Goal: Communication & Community: Connect with others

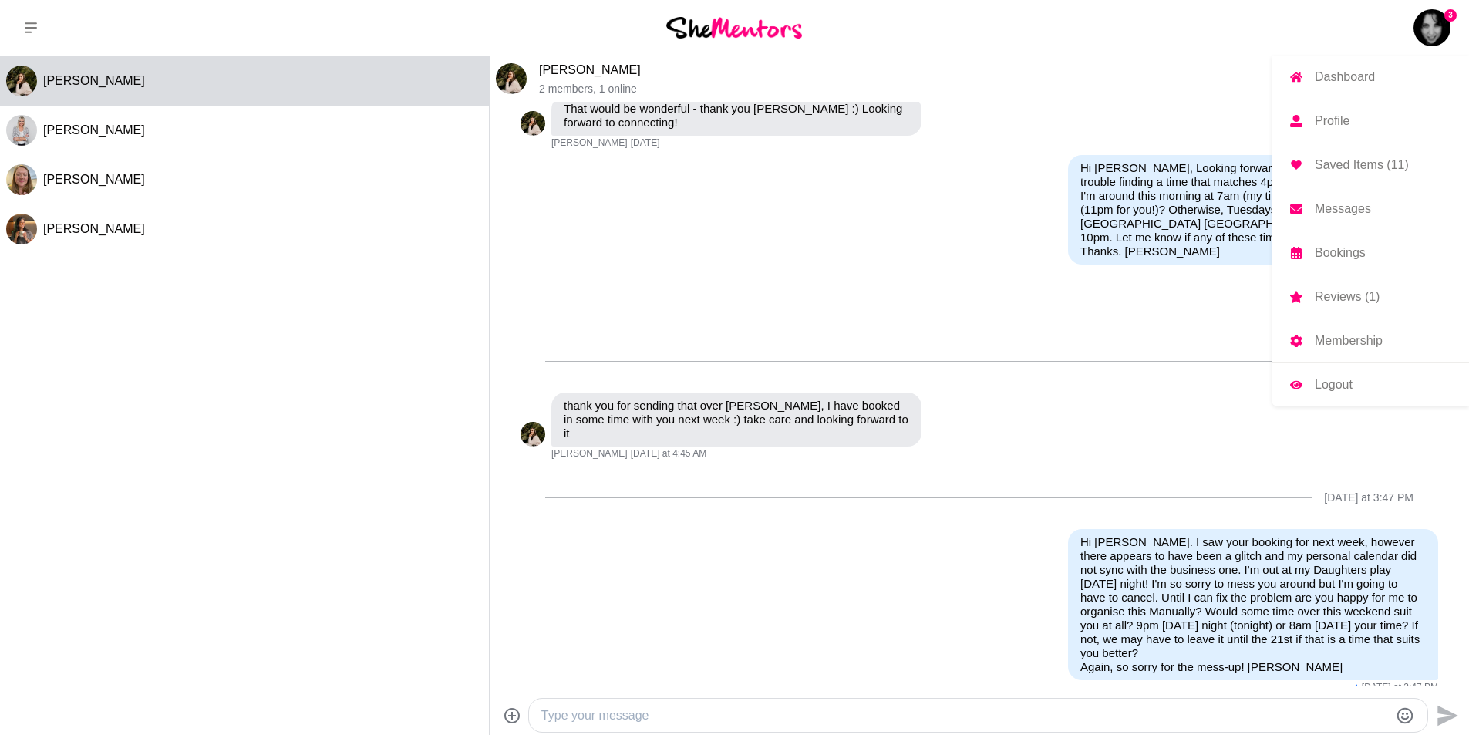
click at [1441, 23] on img at bounding box center [1432, 27] width 37 height 37
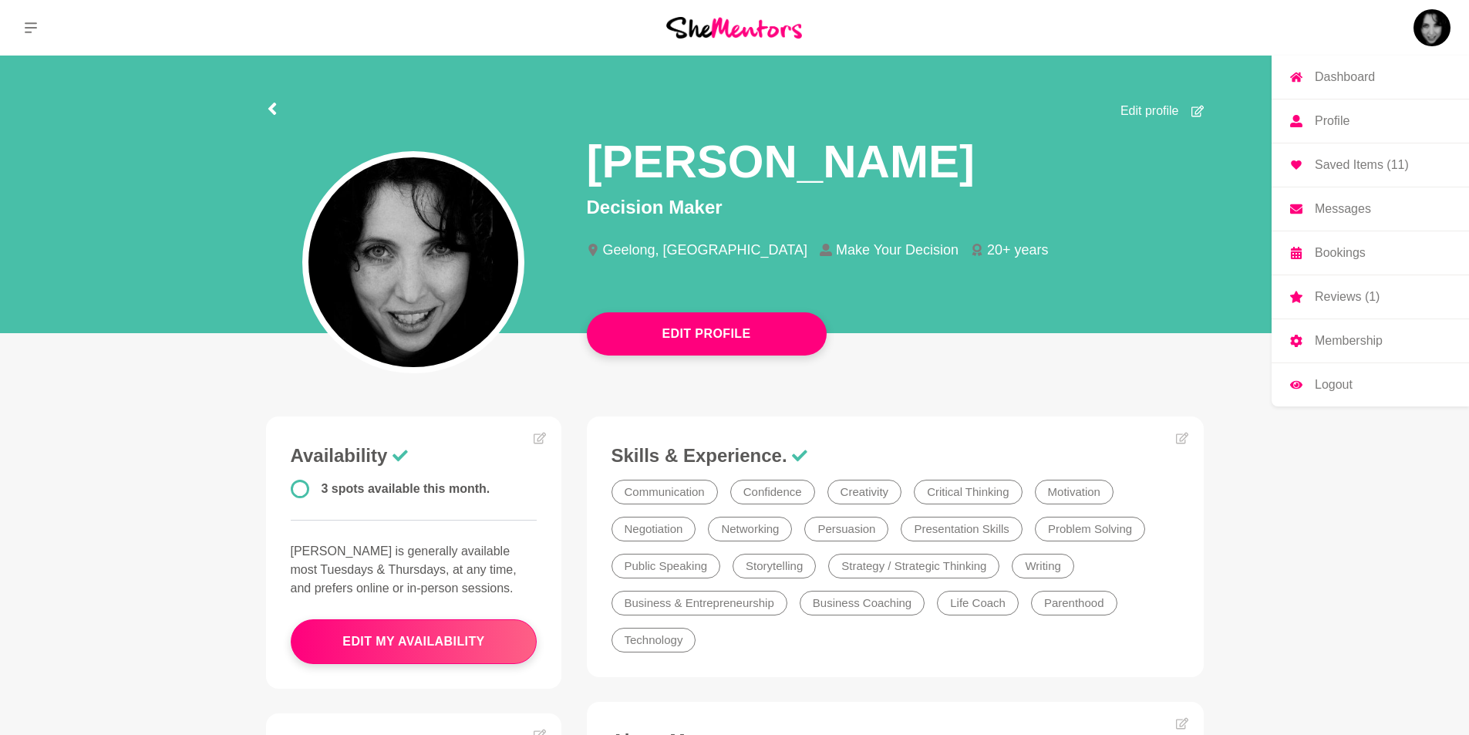
click at [1338, 206] on p "Messages" at bounding box center [1343, 209] width 56 height 12
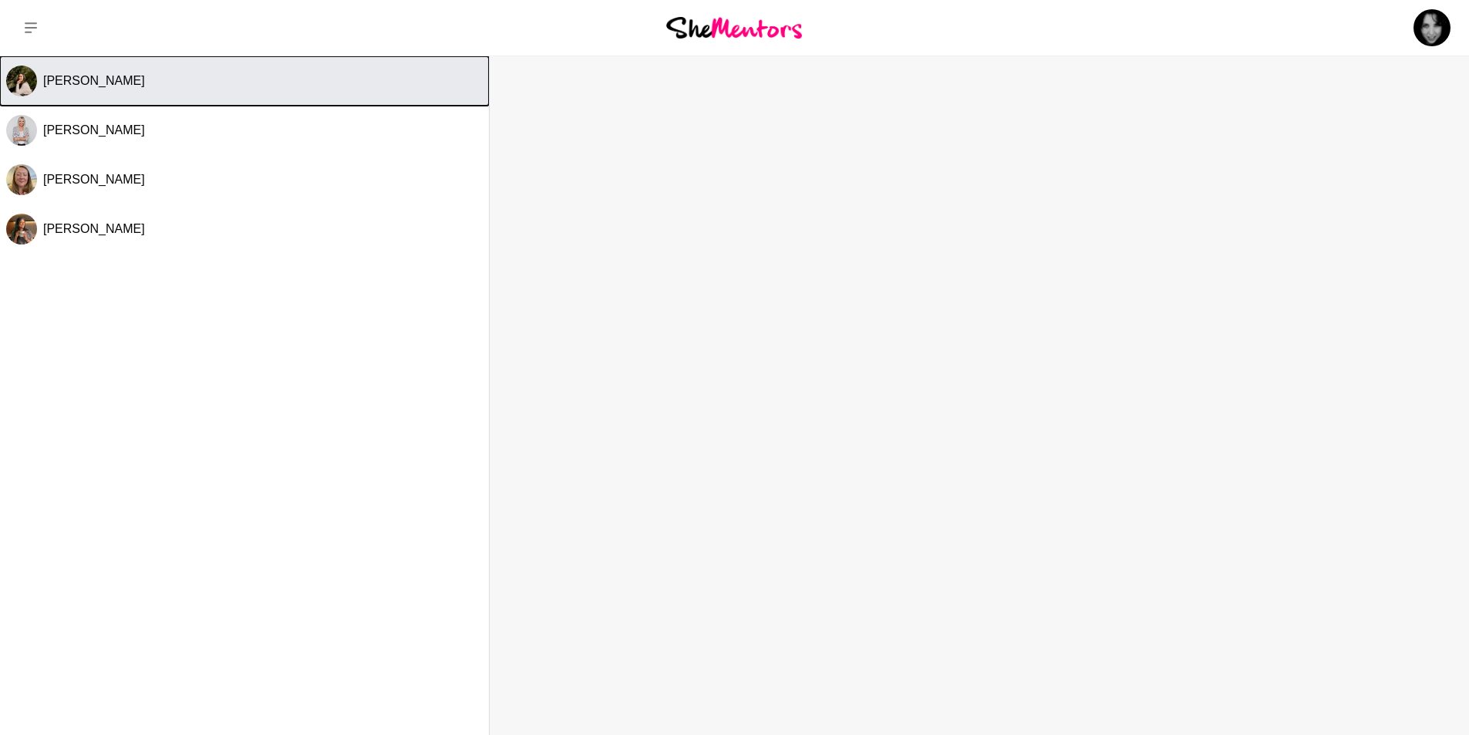
click at [314, 79] on div "[PERSON_NAME]" at bounding box center [263, 80] width 440 height 15
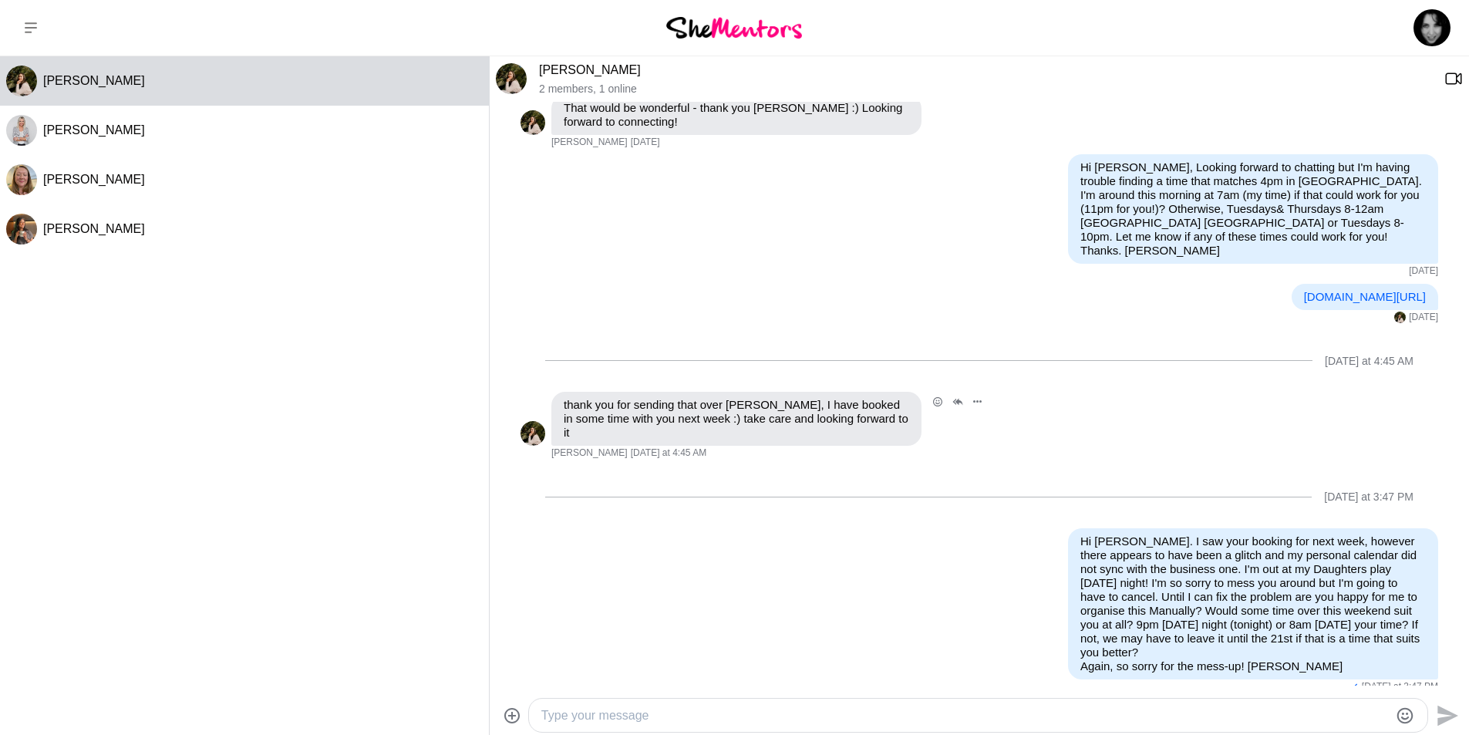
scroll to position [427, 0]
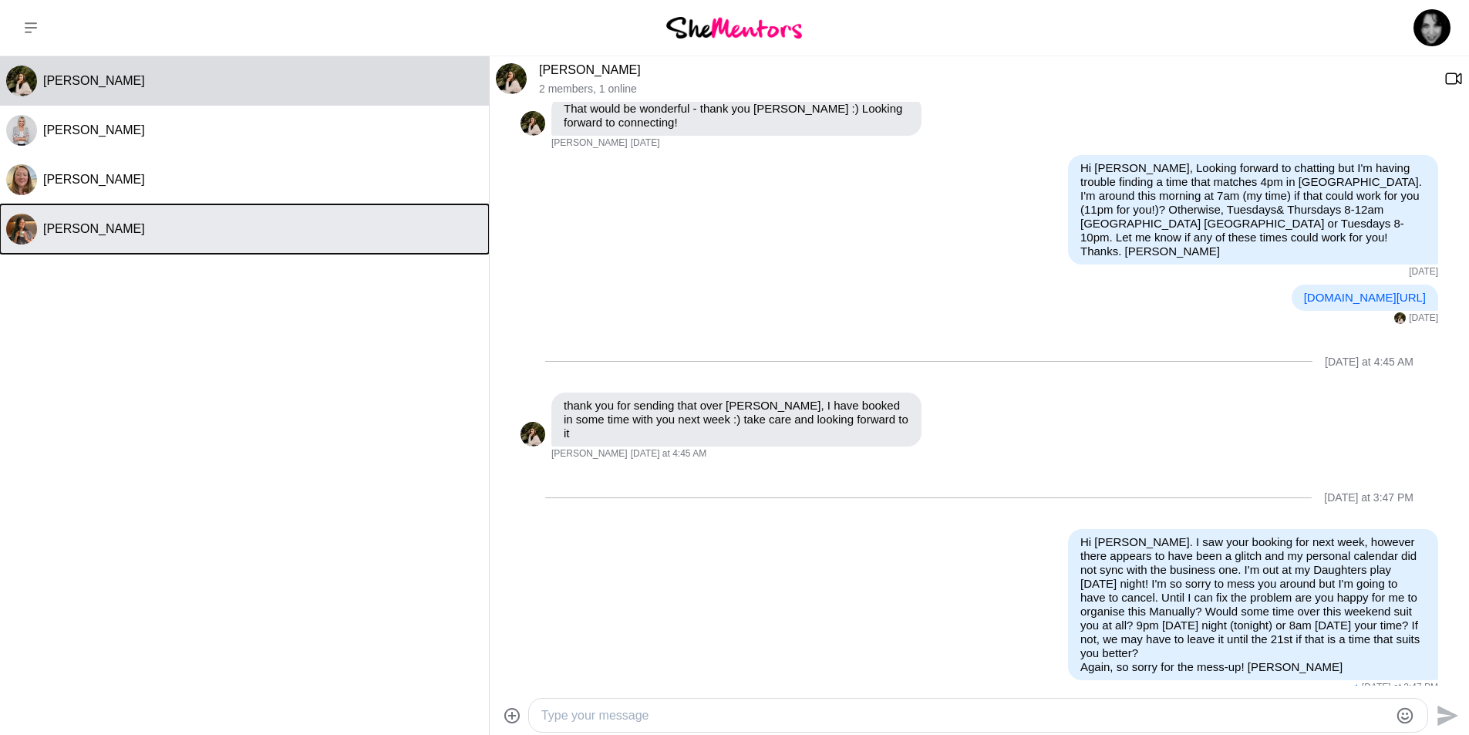
click at [144, 221] on button "[PERSON_NAME]" at bounding box center [244, 228] width 489 height 49
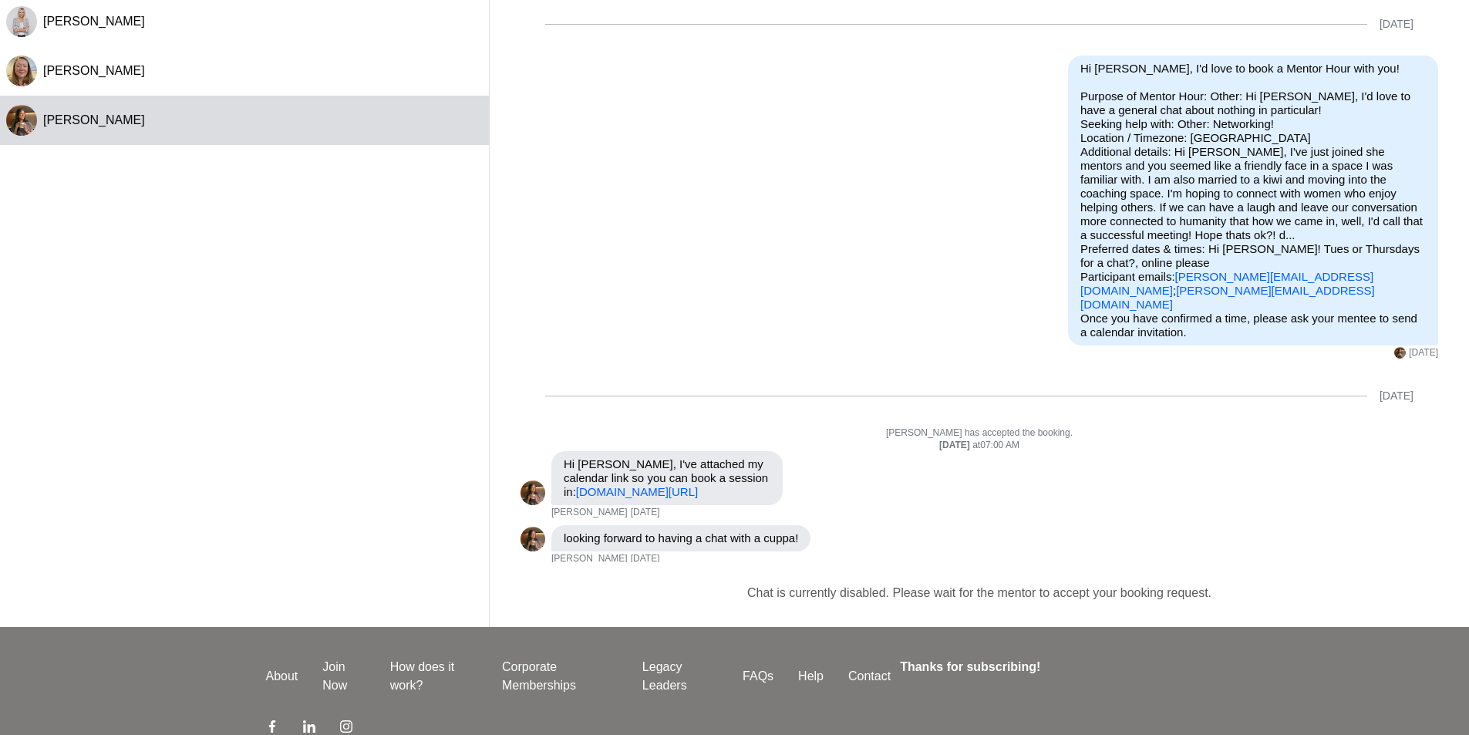
scroll to position [0, 0]
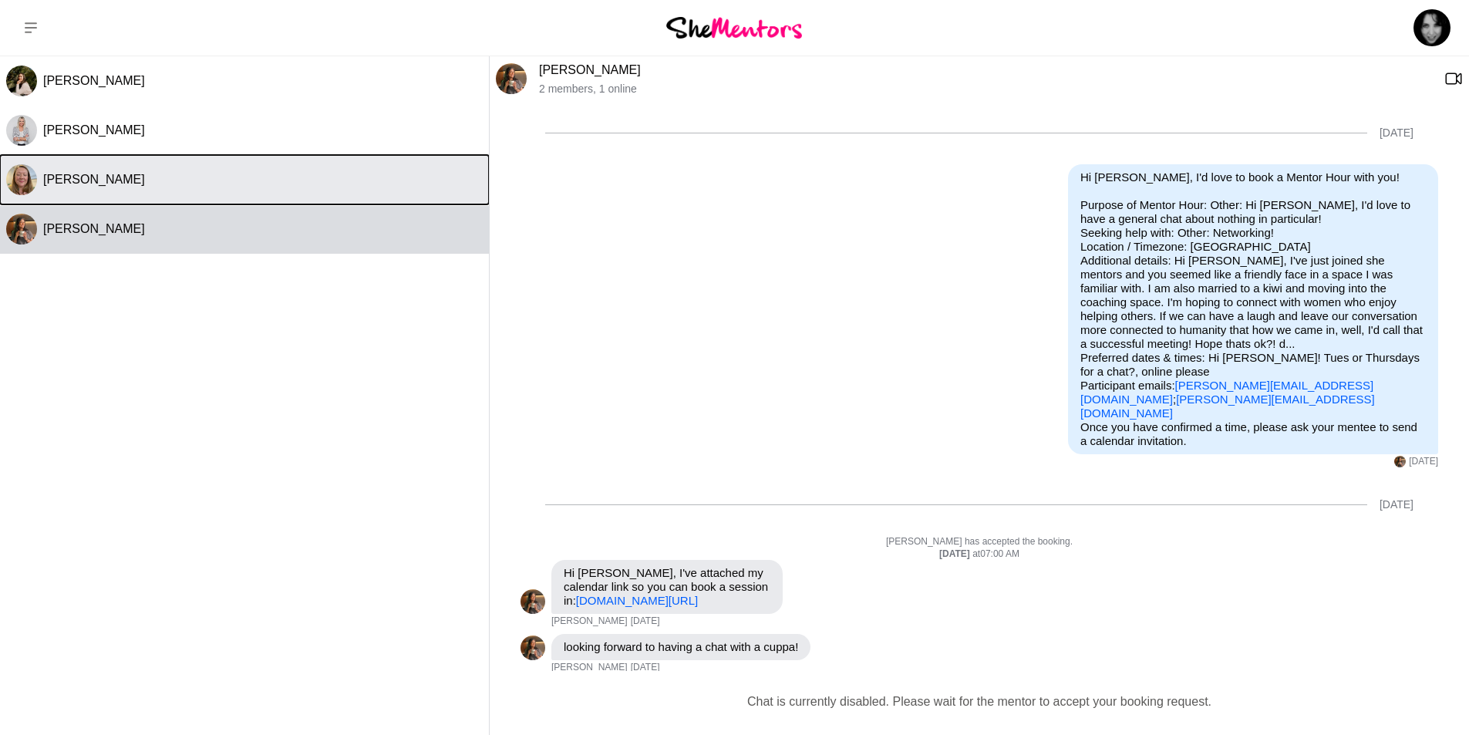
click at [281, 180] on div "[PERSON_NAME]" at bounding box center [263, 179] width 440 height 15
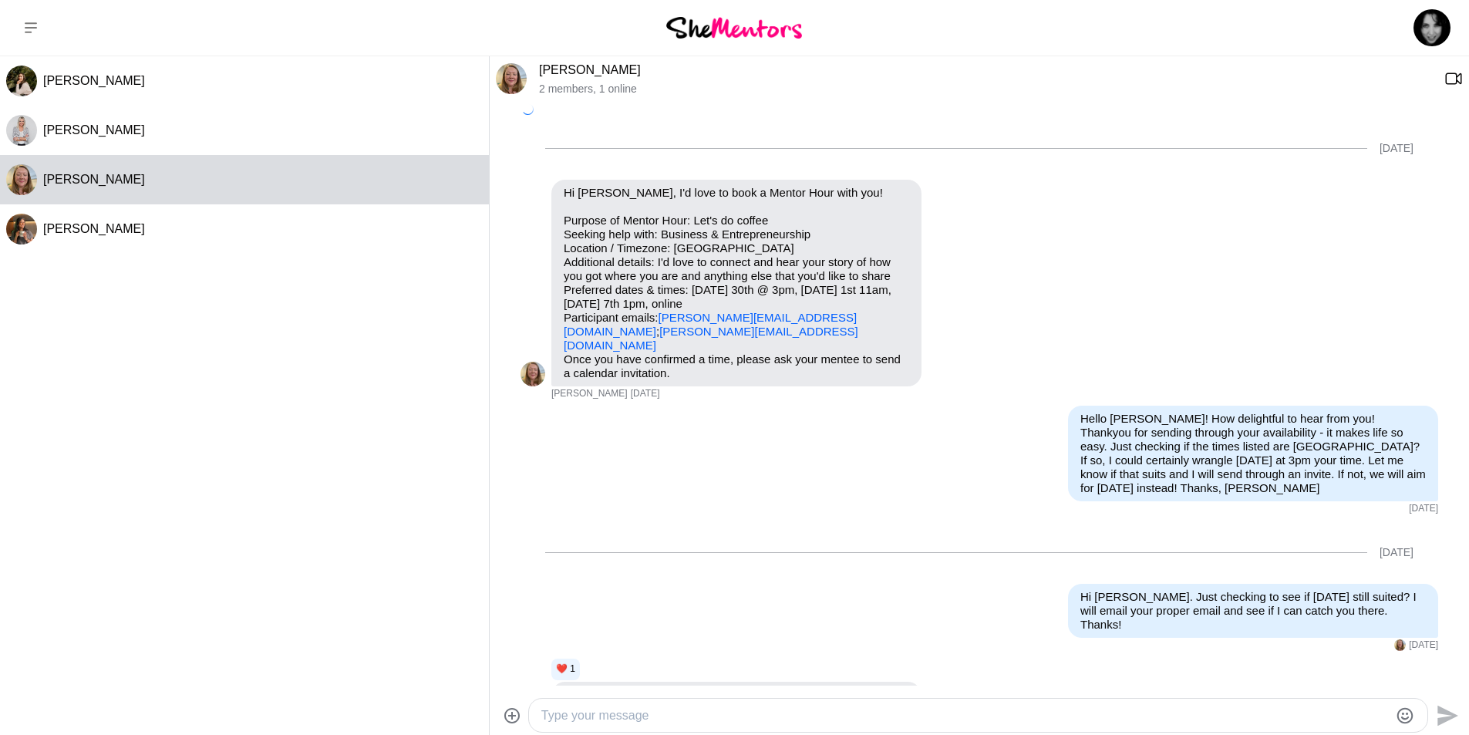
scroll to position [137, 0]
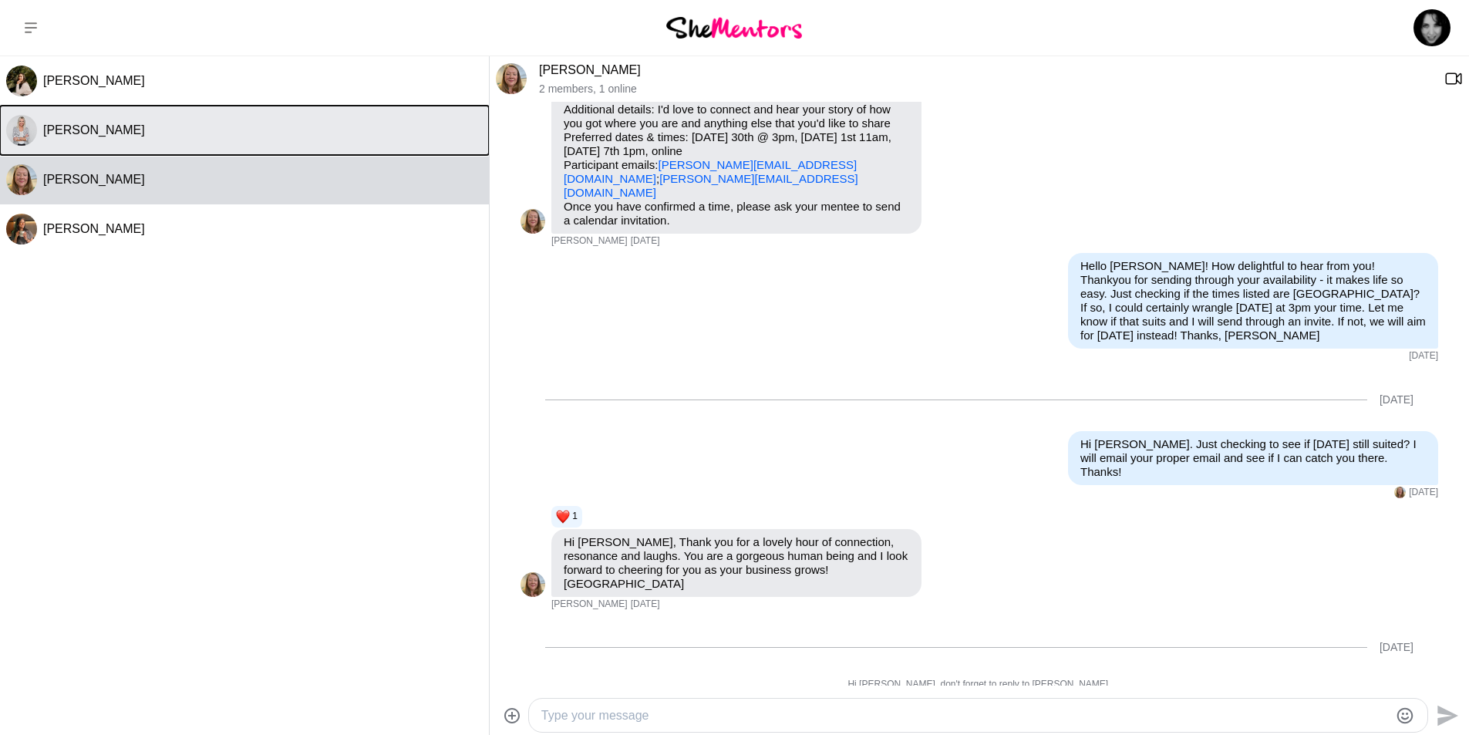
click at [186, 136] on div "[PERSON_NAME]" at bounding box center [263, 130] width 440 height 15
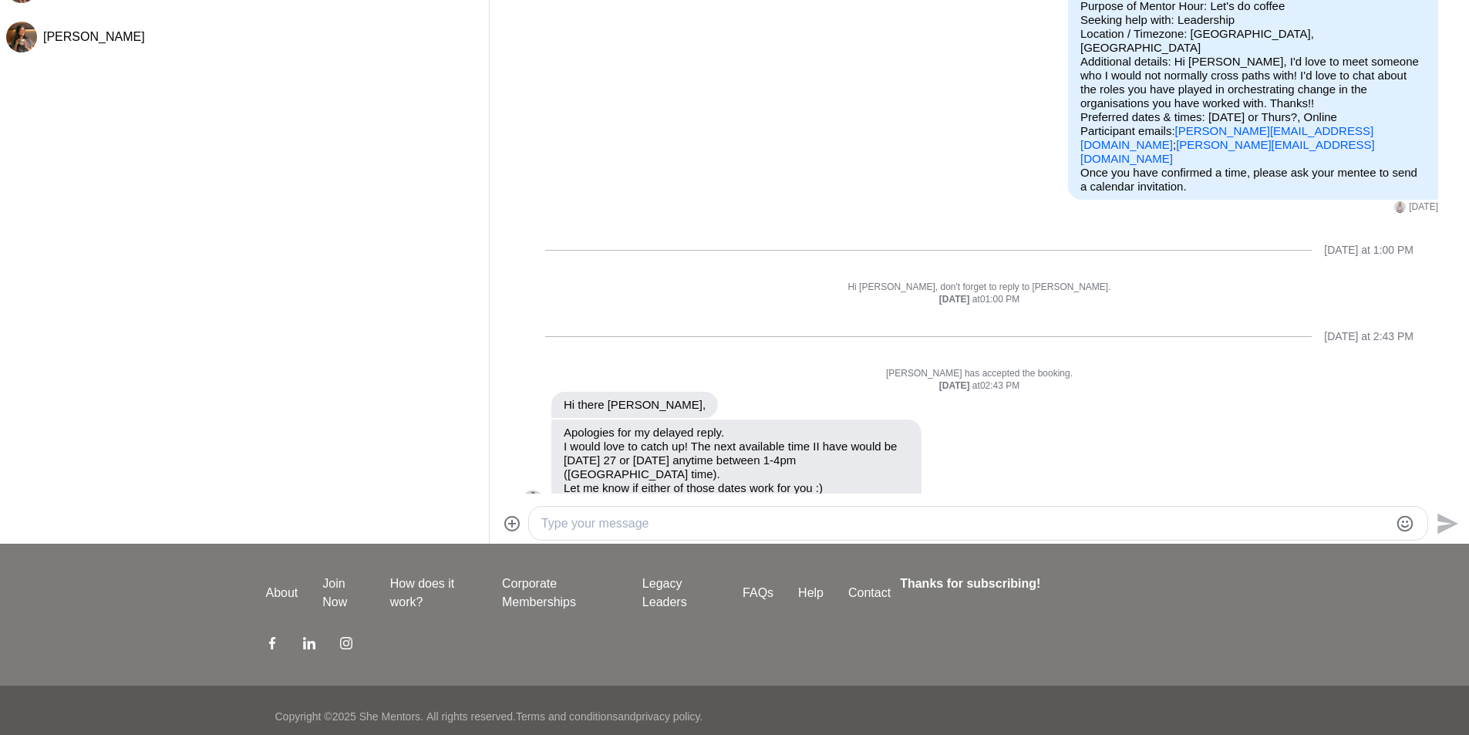
scroll to position [204, 0]
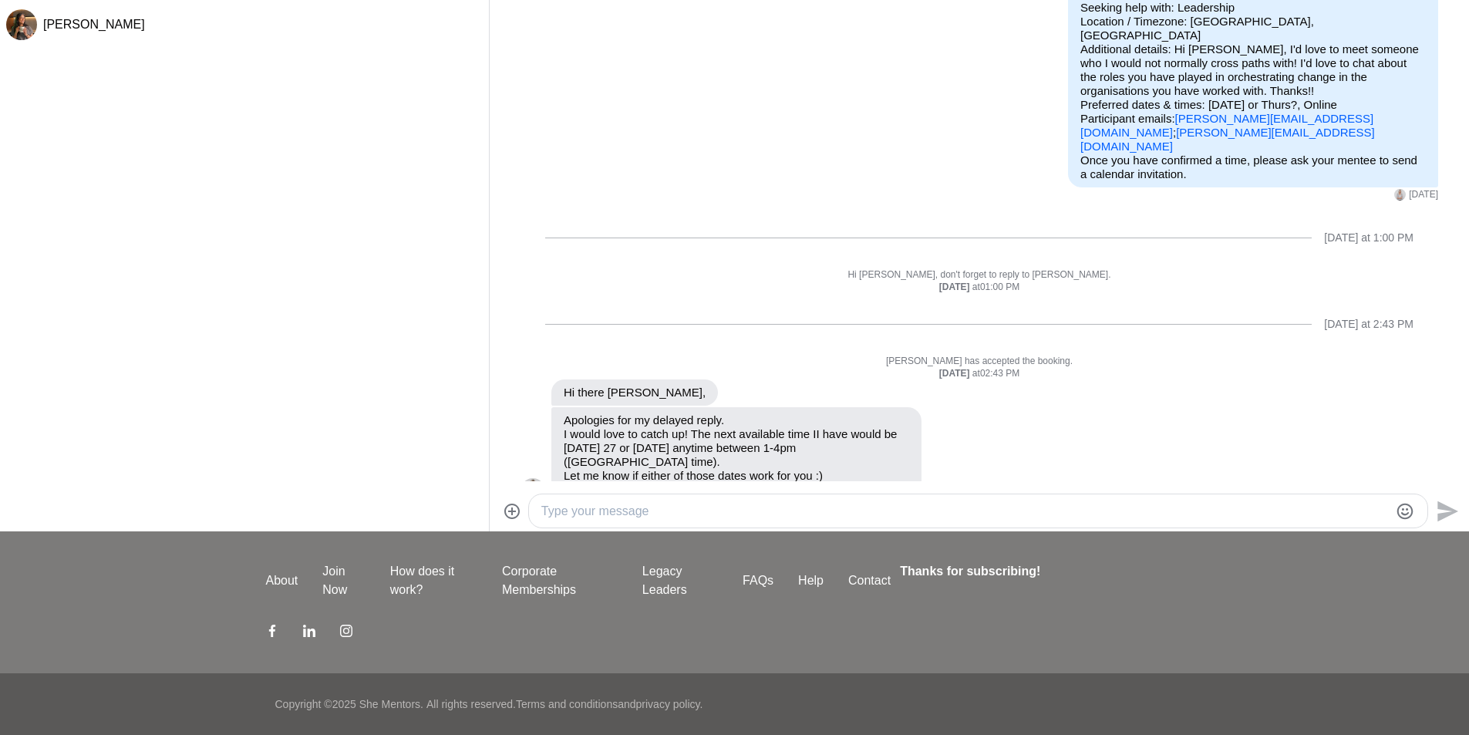
click at [659, 508] on textarea "Type your message" at bounding box center [965, 511] width 848 height 19
click at [600, 514] on textarea "Hi [PERSON_NAME]. Unfortunately" at bounding box center [965, 511] width 848 height 19
click at [896, 510] on textarea "Hi [PERSON_NAME]. Thanks for your message. Unfortunately" at bounding box center [965, 511] width 848 height 19
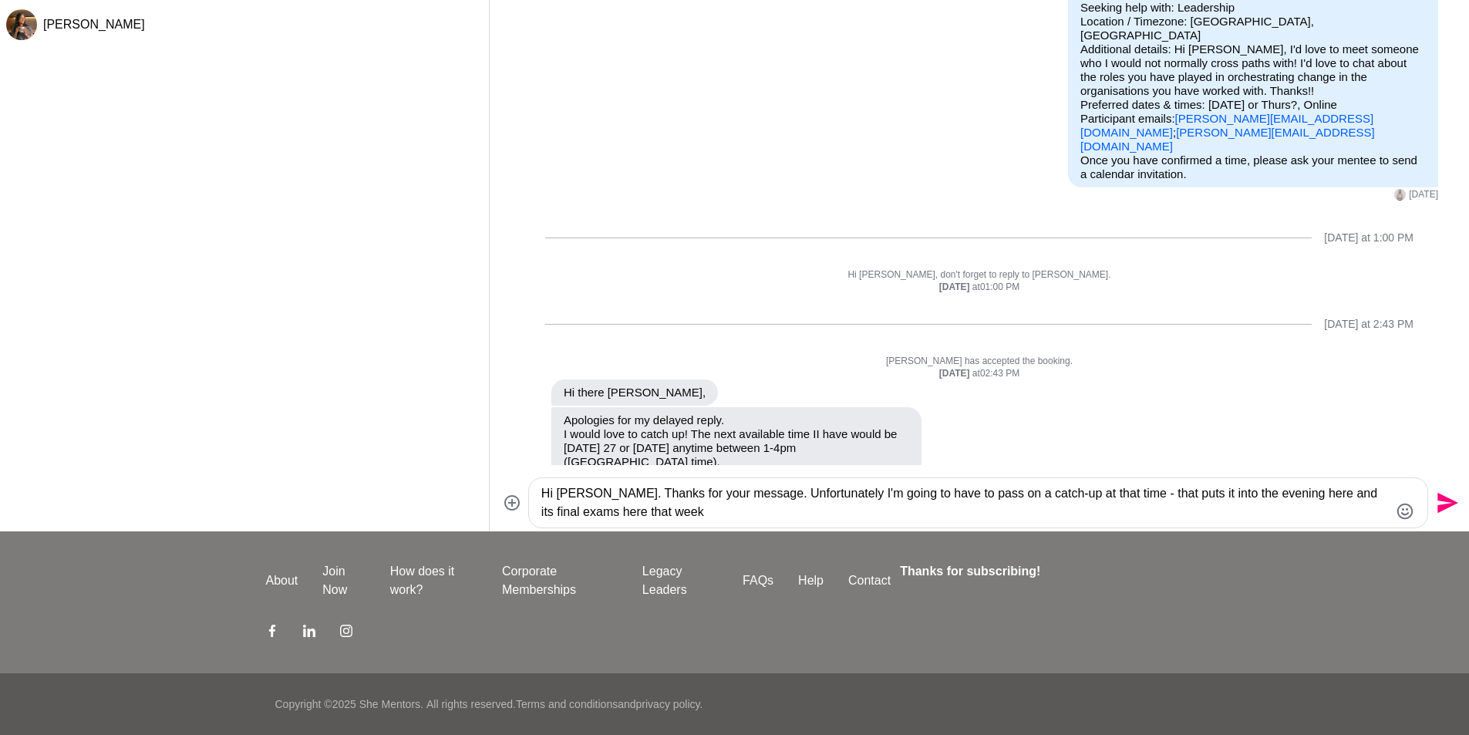
drag, startPoint x: 669, startPoint y: 515, endPoint x: 1296, endPoint y: 490, distance: 628.3
click at [1296, 490] on textarea "Hi [PERSON_NAME]. Thanks for your message. Unfortunately I'm going to have to p…" at bounding box center [965, 502] width 848 height 37
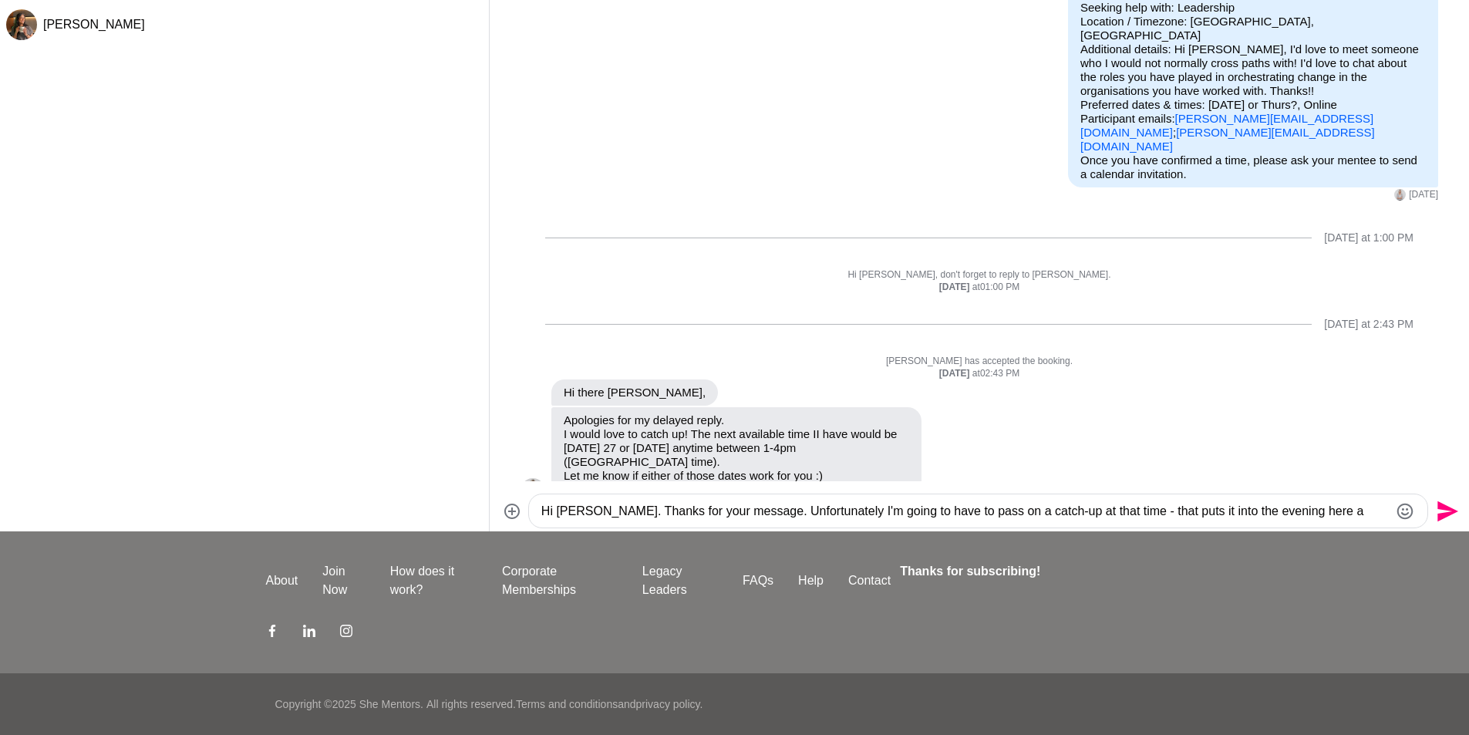
click at [1100, 510] on textarea "Hi [PERSON_NAME]. Thanks for your message. Unfortunately I'm going to have to p…" at bounding box center [965, 511] width 848 height 19
click at [1175, 511] on textarea "Hi [PERSON_NAME]. Thanks for your message. Unfortunately I'm going to have to p…" at bounding box center [965, 511] width 848 height 19
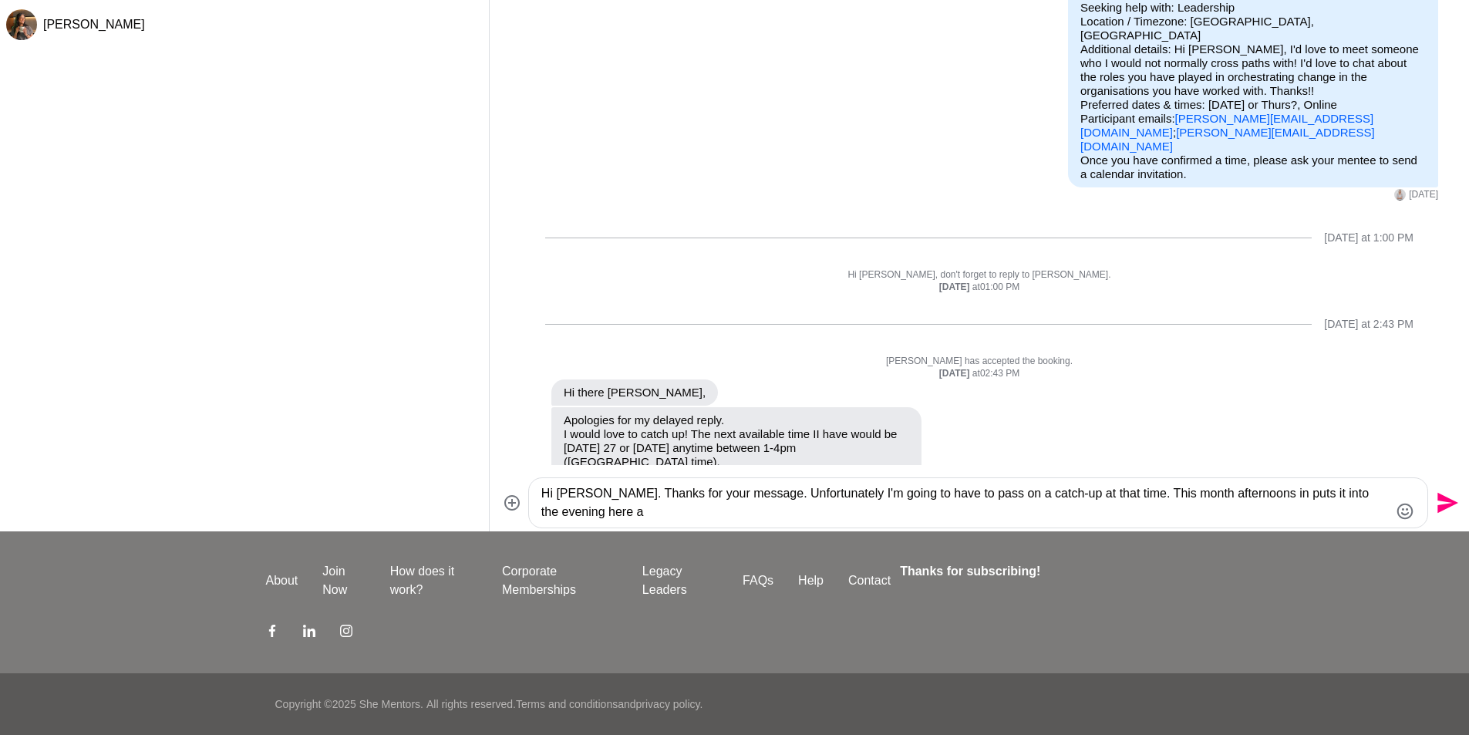
drag, startPoint x: 794, startPoint y: 518, endPoint x: 744, endPoint y: 497, distance: 53.9
click at [744, 497] on textarea "Hi [PERSON_NAME]. Thanks for your message. Unfortunately I'm going to have to p…" at bounding box center [965, 502] width 848 height 37
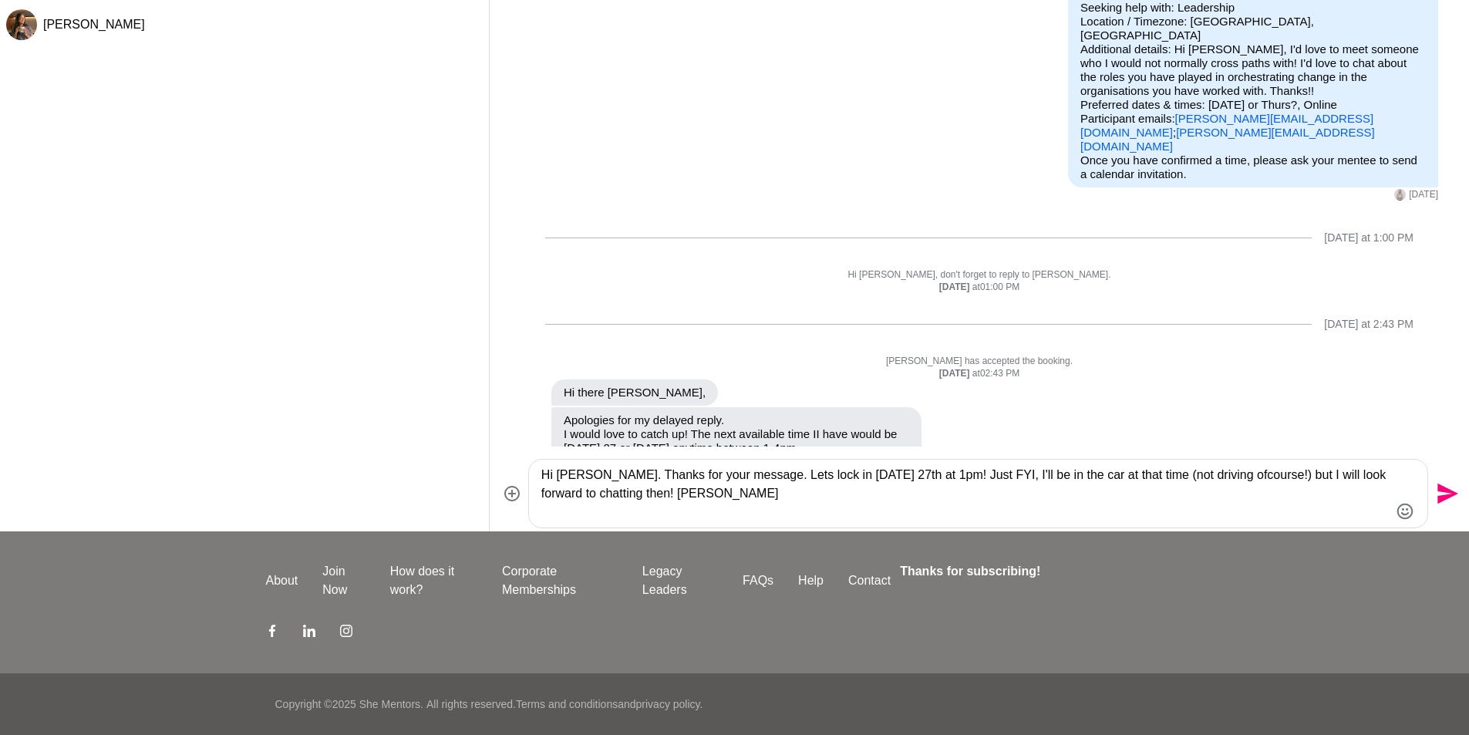
type textarea "Hi [PERSON_NAME]. Thanks for your message. Lets lock in [DATE] 27th at 1pm! Jus…"
